Goal: Task Accomplishment & Management: Complete application form

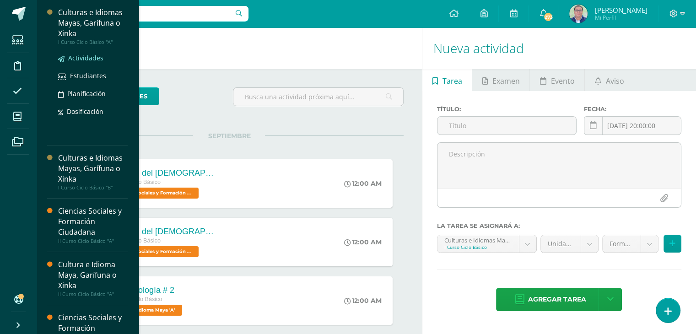
click at [85, 60] on span "Actividades" at bounding box center [85, 58] width 35 height 9
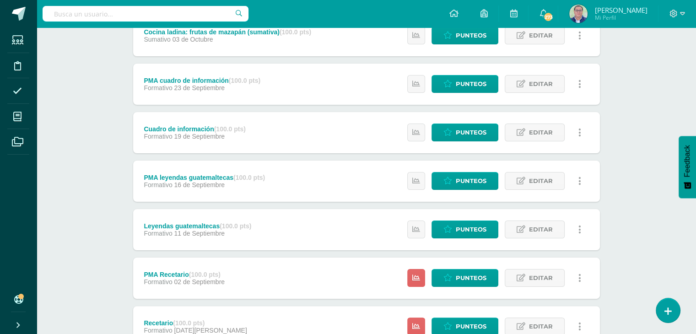
scroll to position [183, 0]
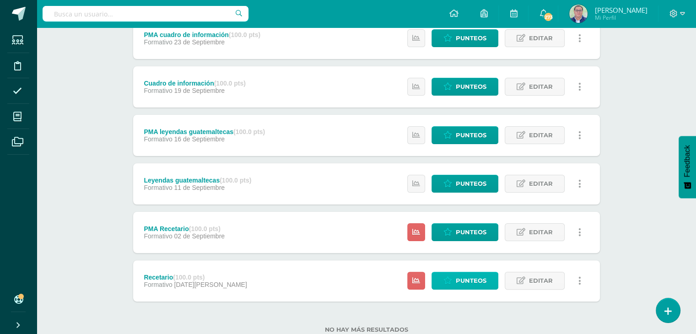
click at [472, 281] on span "Punteos" at bounding box center [471, 280] width 31 height 17
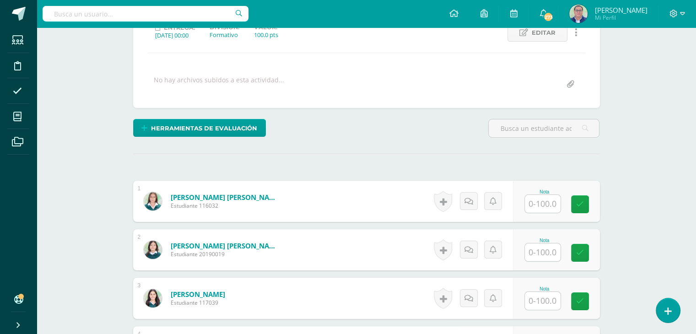
scroll to position [137, 0]
click at [548, 200] on input "text" at bounding box center [548, 204] width 37 height 18
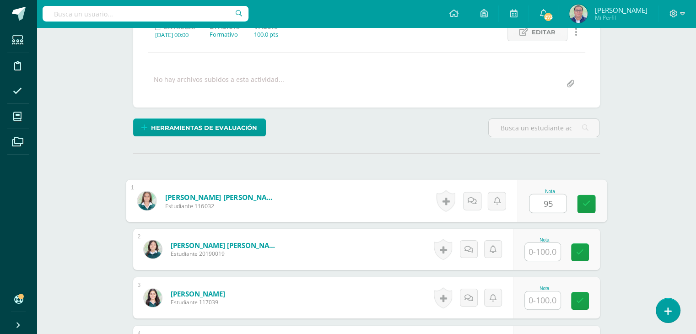
type input "95"
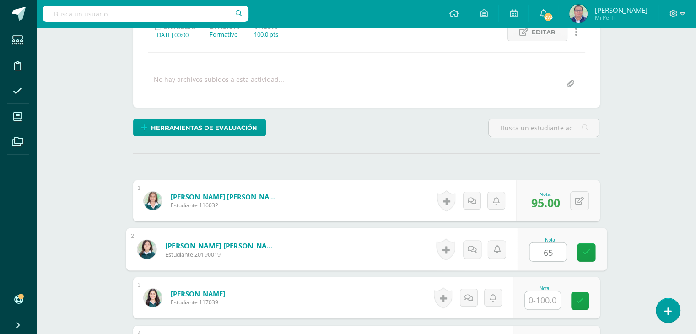
type input "65"
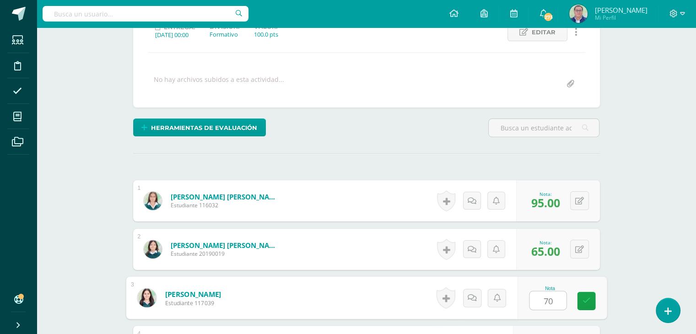
type input "70"
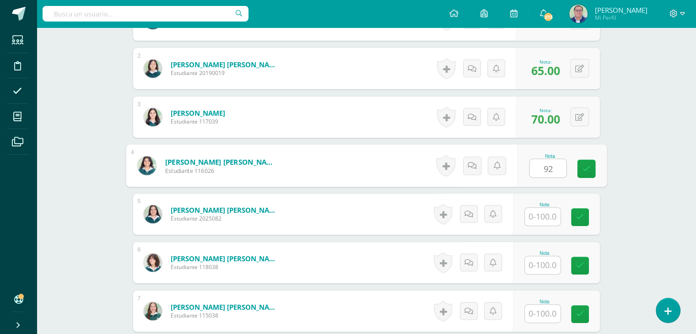
type input "92"
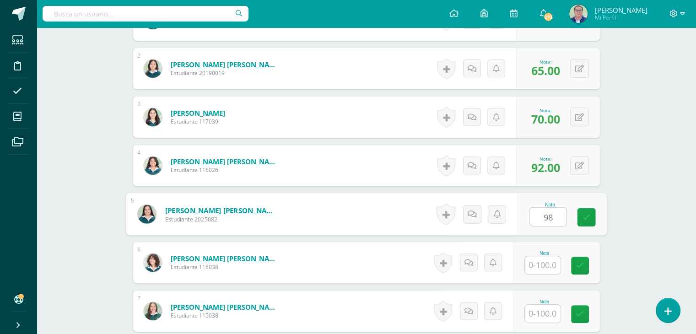
type input "98"
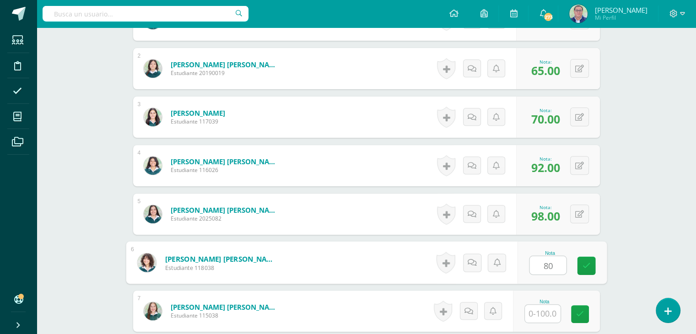
type input "80"
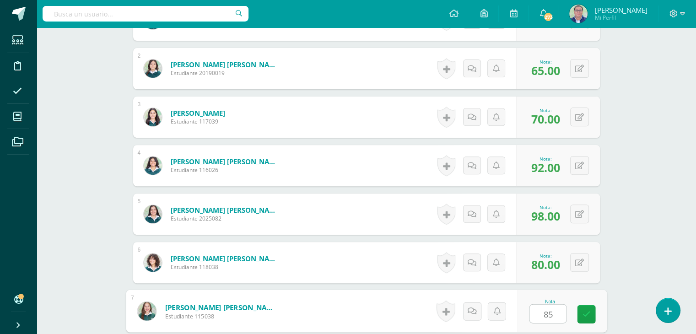
type input "85"
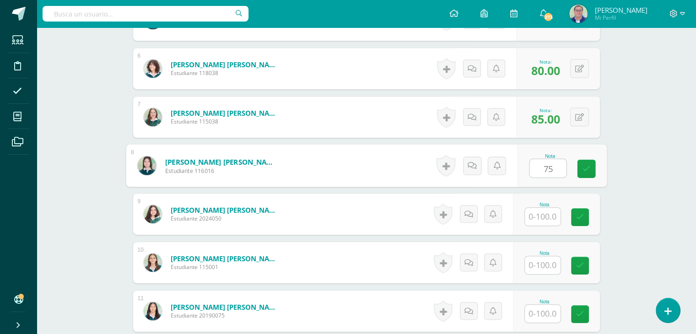
type input "75"
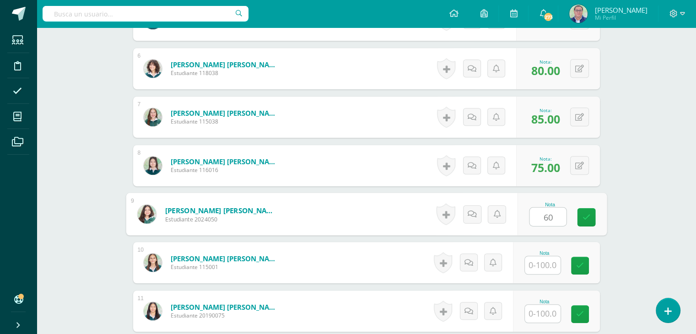
type input "60"
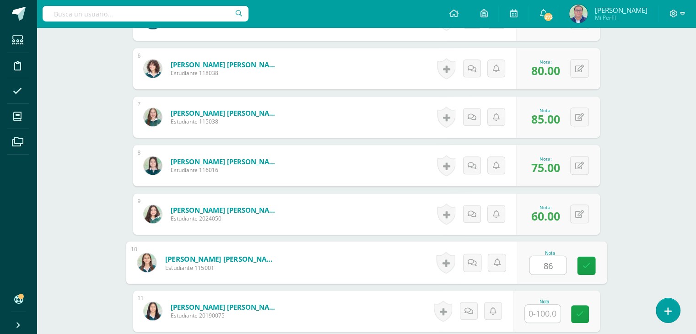
type input "86"
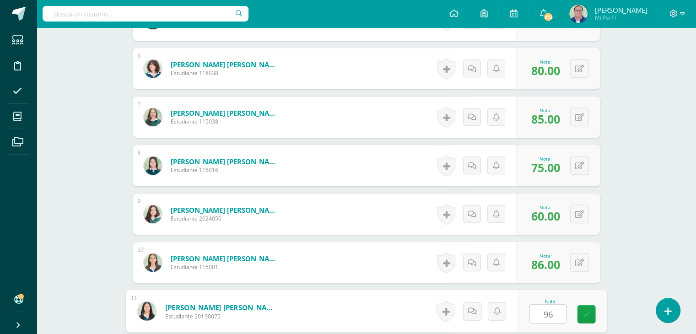
type input "96"
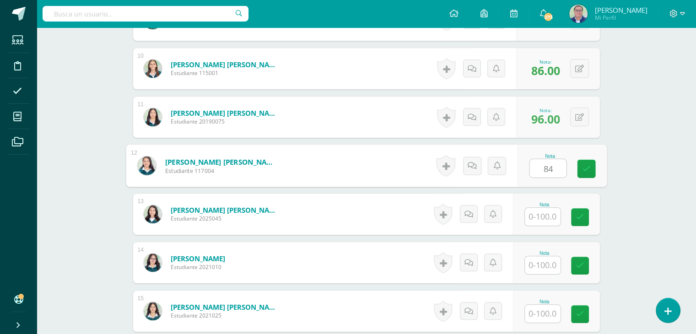
type input "84"
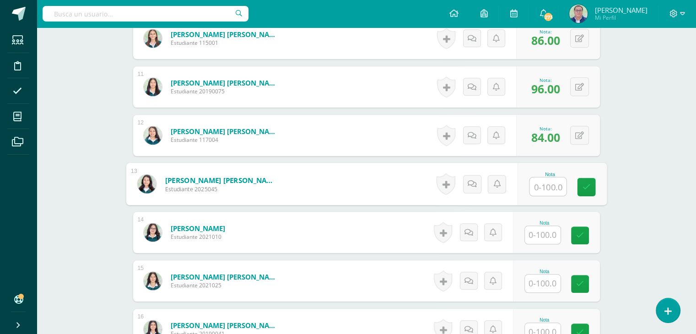
scroll to position [753, 0]
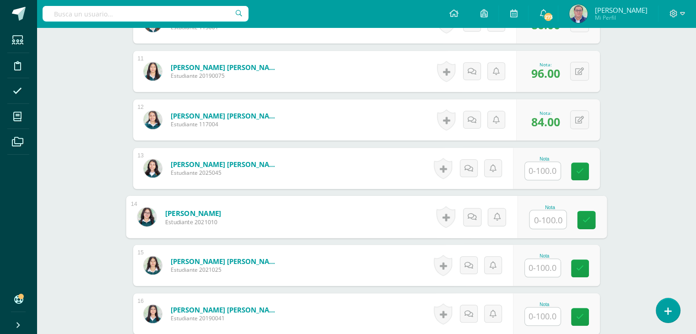
click at [546, 217] on input "text" at bounding box center [548, 220] width 37 height 18
type input "75"
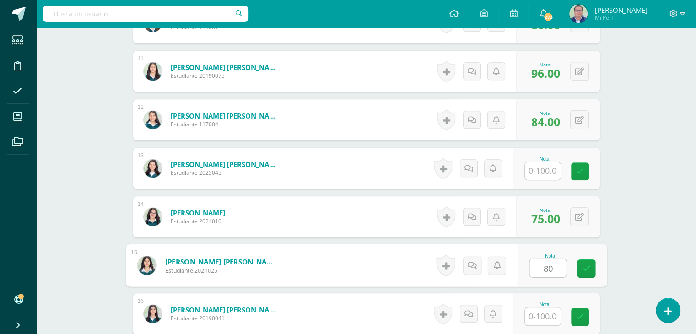
type input "80"
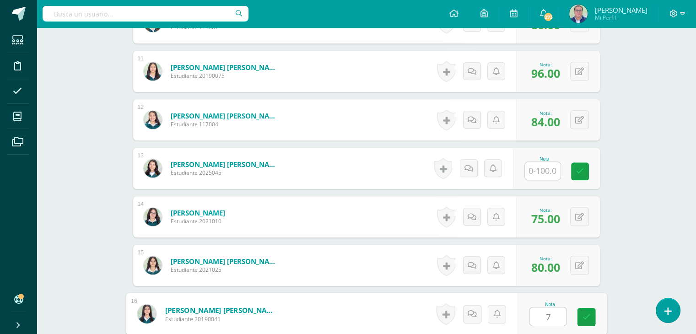
type input "75"
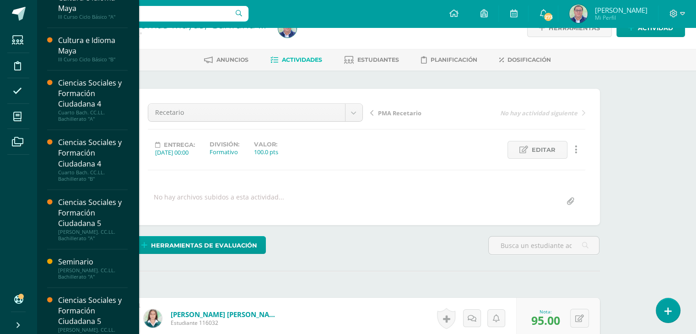
scroll to position [439, 0]
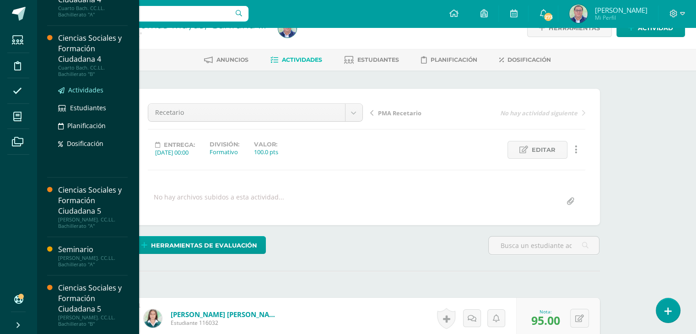
click at [81, 90] on span "Actividades" at bounding box center [85, 90] width 35 height 9
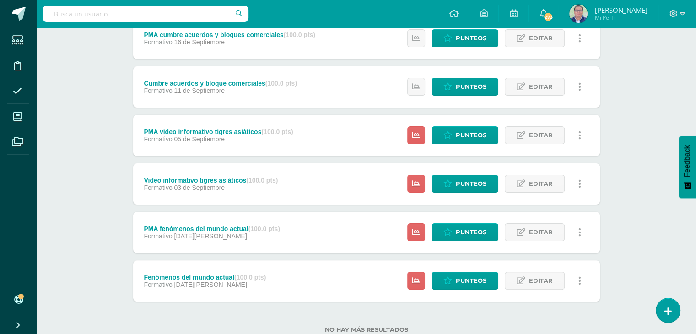
scroll to position [211, 0]
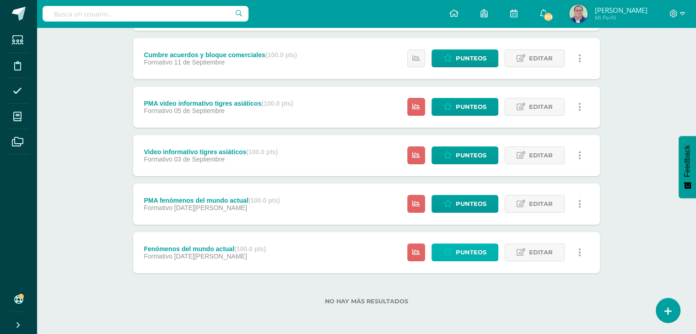
click at [459, 251] on span "Punteos" at bounding box center [471, 252] width 31 height 17
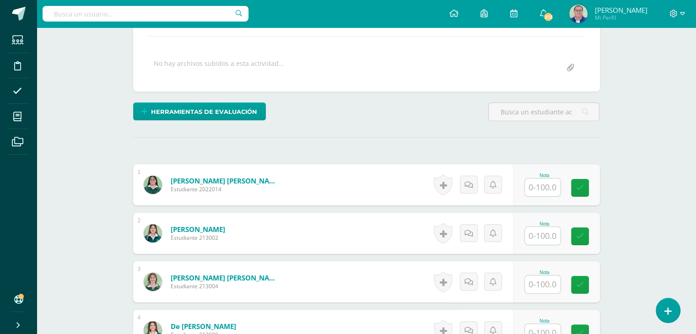
scroll to position [183, 0]
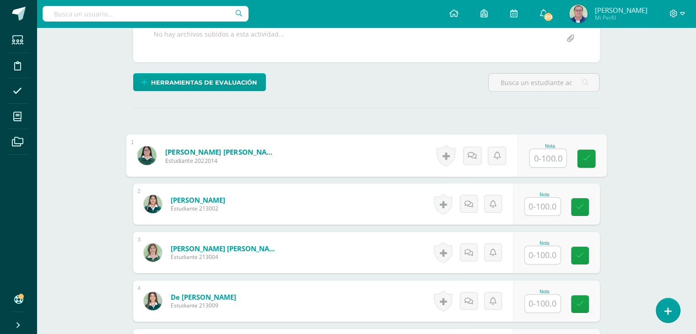
click at [539, 160] on input "text" at bounding box center [548, 158] width 37 height 18
type input "88"
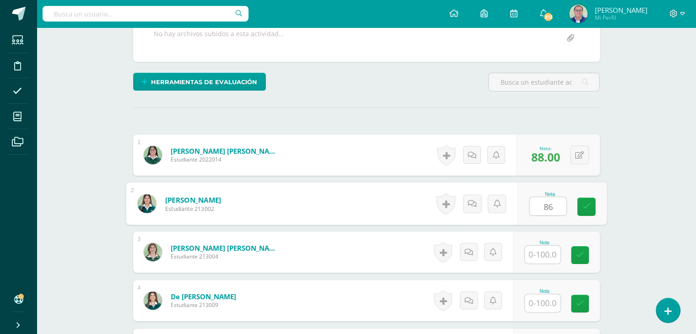
type input "86"
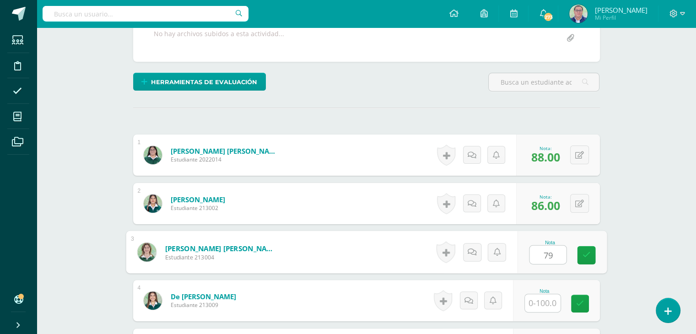
type input "79"
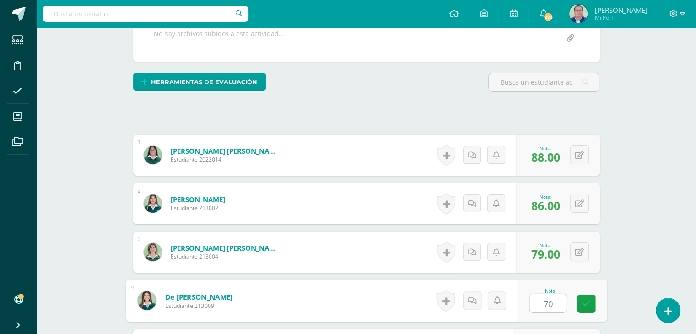
type input "70"
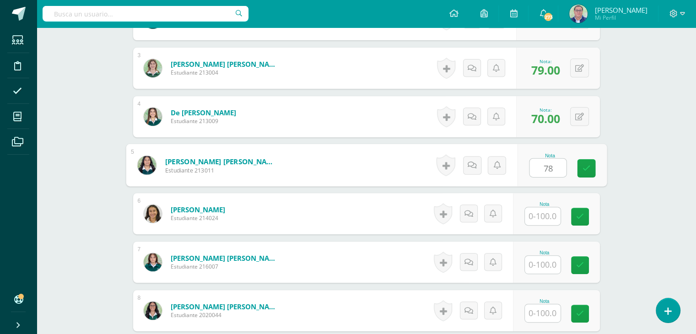
type input "78"
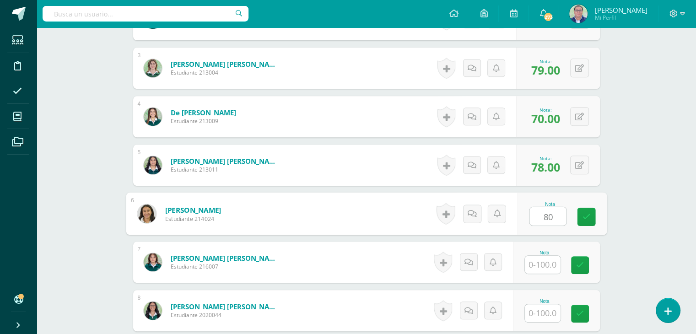
type input "80"
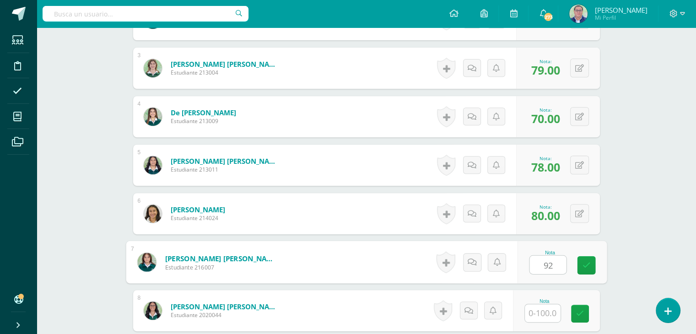
type input "92"
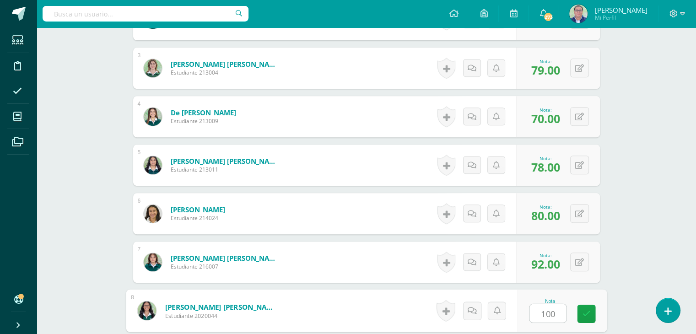
type input "100"
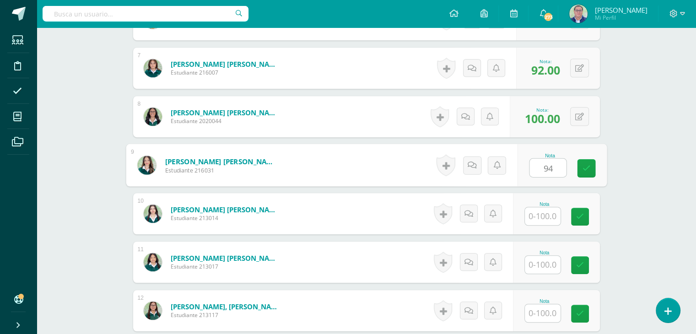
type input "94"
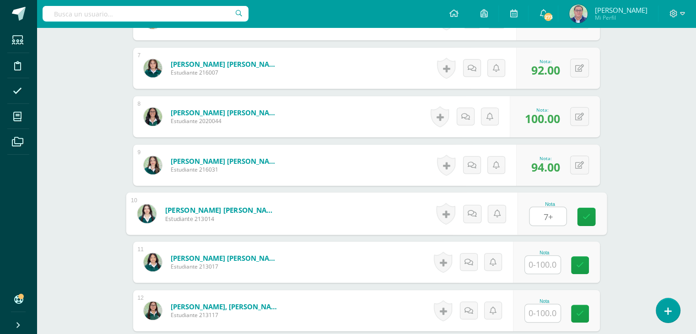
type input "7+"
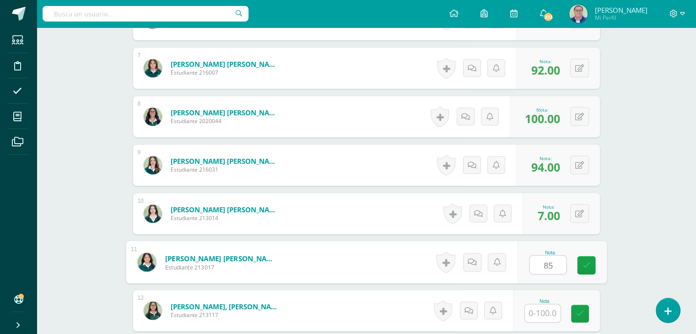
type input "85"
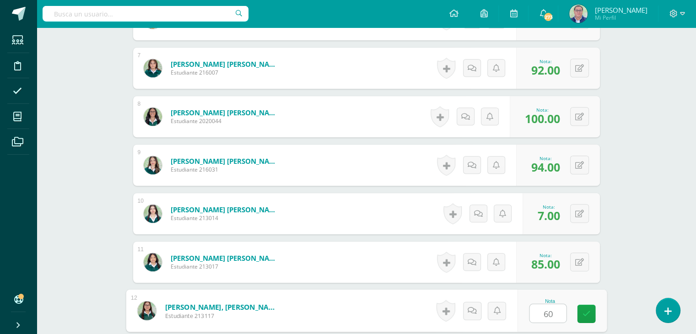
type input "60"
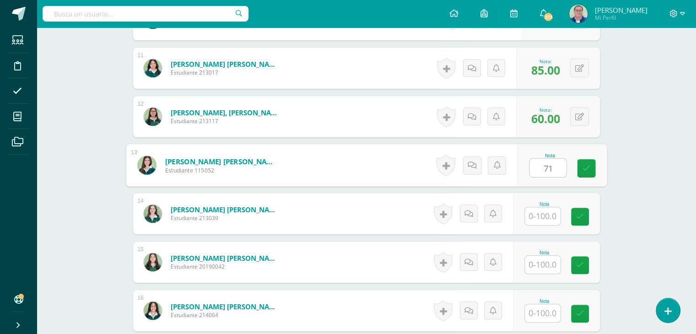
type input "71"
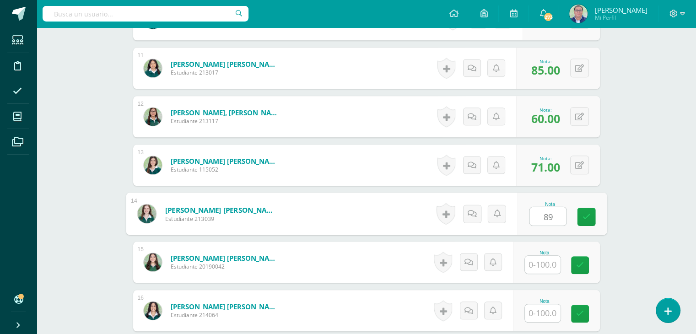
type input "89"
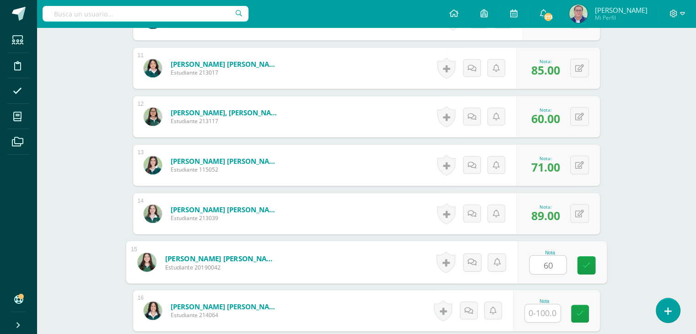
type input "60"
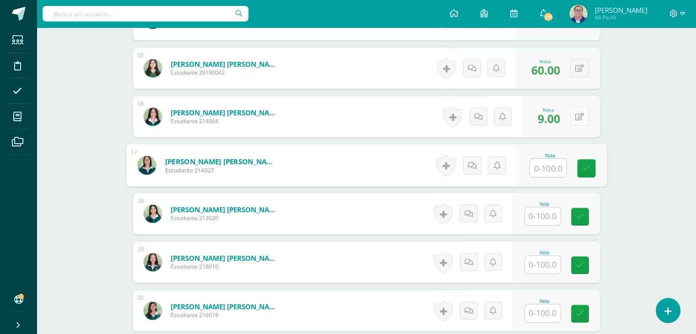
click at [583, 116] on icon at bounding box center [579, 117] width 9 height 8
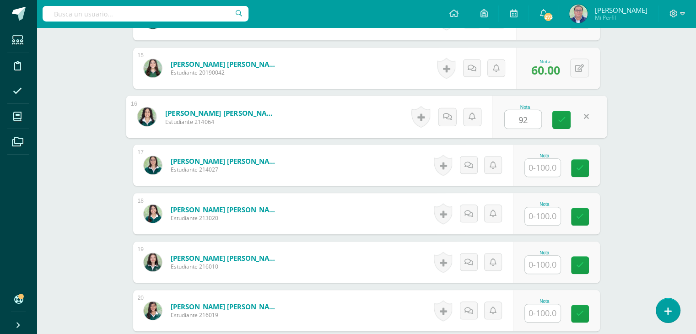
type input "92"
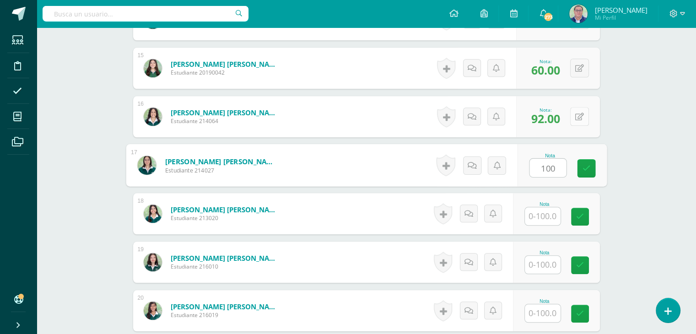
type input "100"
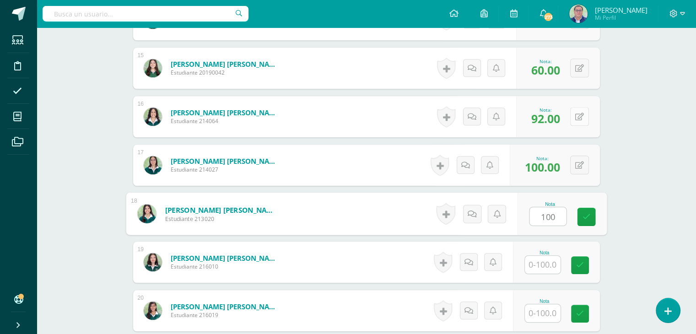
type input "100"
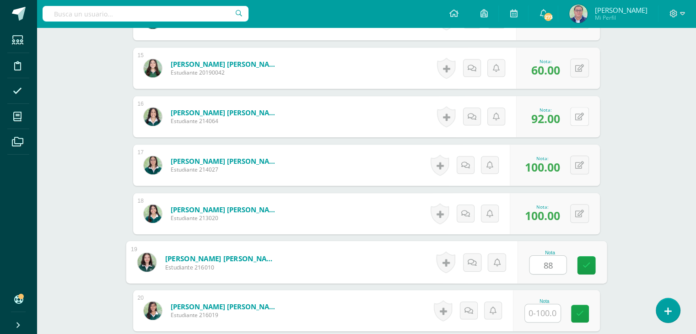
type input "88"
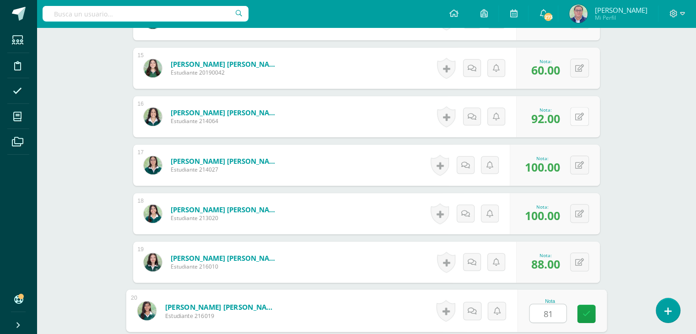
type input "81"
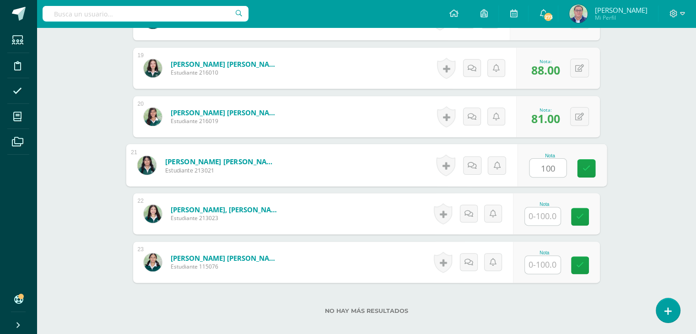
type input "100"
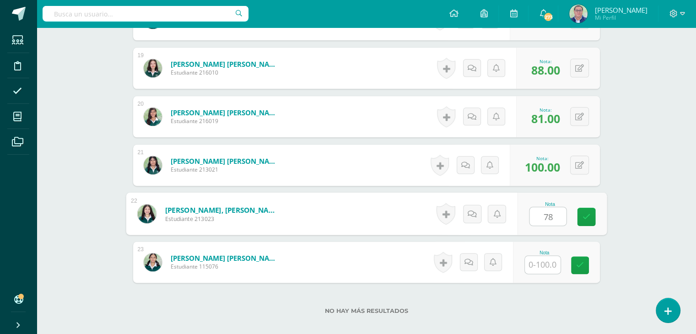
type input "78"
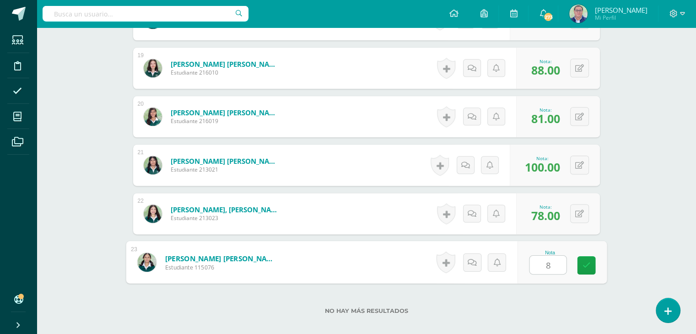
type input "83"
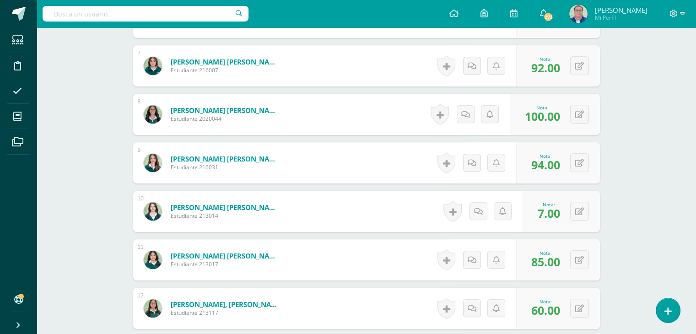
scroll to position [595, 0]
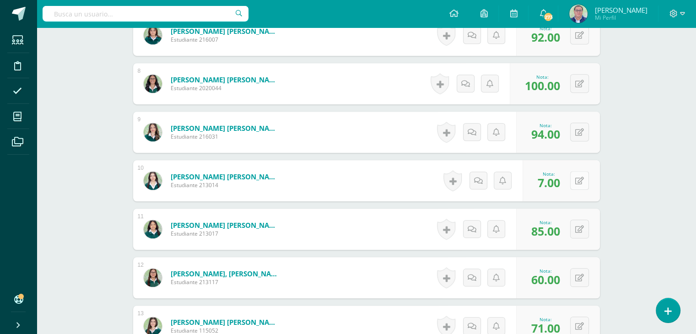
click at [577, 184] on button at bounding box center [579, 180] width 19 height 19
type input "76"
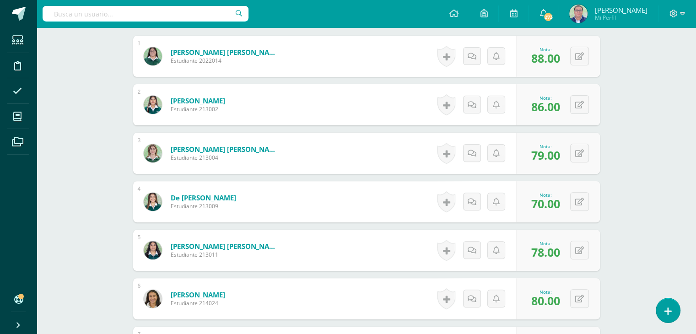
scroll to position [274, 0]
